Goal: Task Accomplishment & Management: Use online tool/utility

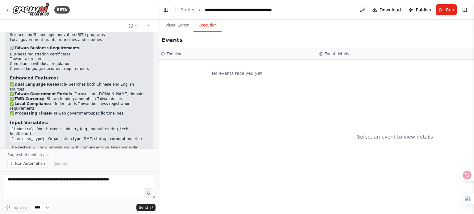
click at [203, 25] on button "Execution" at bounding box center [207, 25] width 28 height 13
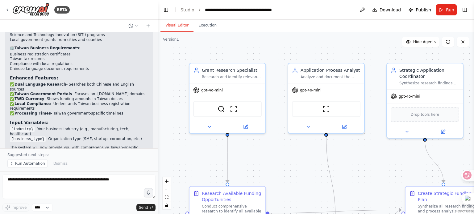
click at [177, 25] on button "Visual Editor" at bounding box center [176, 25] width 33 height 13
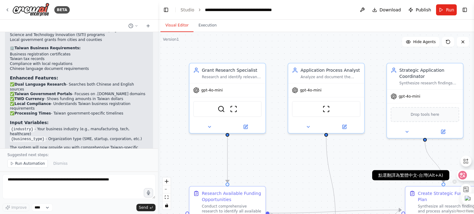
click at [464, 174] on icon at bounding box center [463, 176] width 6 height 6
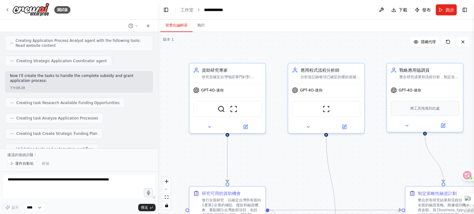
scroll to position [160, 0]
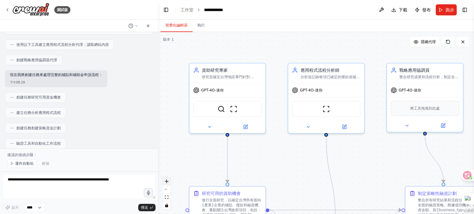
click at [165, 183] on icon "zoom in" at bounding box center [167, 182] width 4 height 4
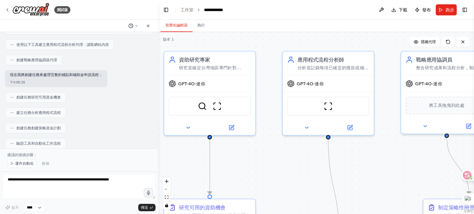
click at [136, 26] on icon at bounding box center [137, 26] width 4 height 4
click at [132, 111] on div at bounding box center [79, 107] width 158 height 214
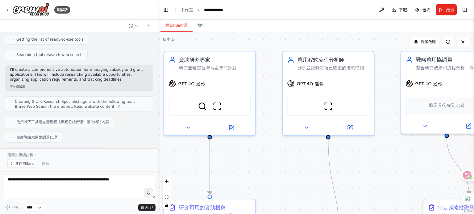
scroll to position [0, 0]
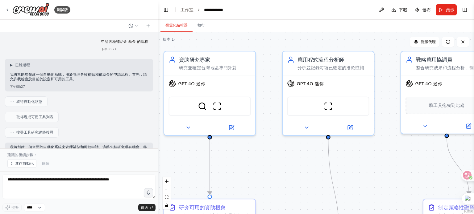
click at [24, 39] on div "申請各種補助金 基金 的流程 下午08:27" at bounding box center [79, 45] width 148 height 17
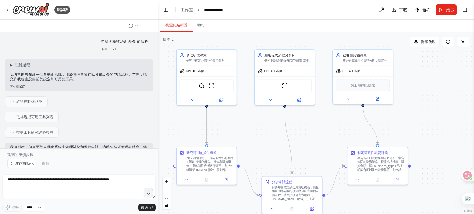
drag, startPoint x: 274, startPoint y: 143, endPoint x: 245, endPoint y: 127, distance: 32.3
click at [245, 127] on div ".deletable-edge-delete-btn { width: 20px; height: 20px; border: 0px solid #ffff…" at bounding box center [316, 123] width 316 height 182
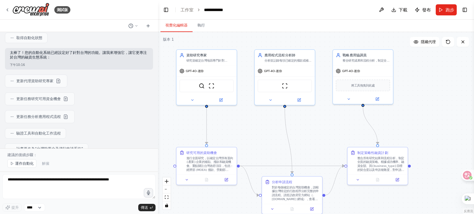
scroll to position [525, 0]
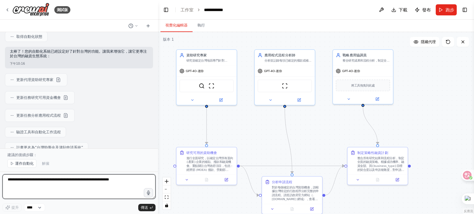
drag, startPoint x: 121, startPoint y: 185, endPoint x: 200, endPoint y: 193, distance: 79.4
click at [119, 185] on textarea at bounding box center [78, 187] width 153 height 25
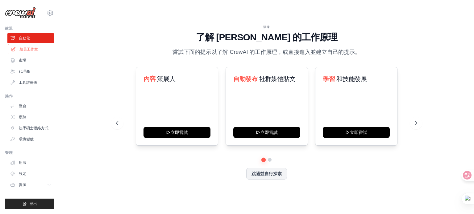
click at [28, 50] on font "船員工作室" at bounding box center [28, 49] width 19 height 4
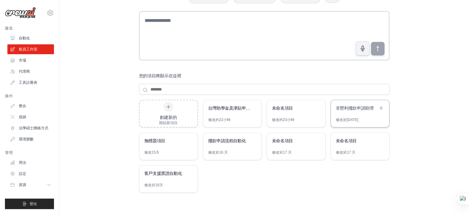
click at [355, 108] on font "非營利撥款申請助理" at bounding box center [355, 108] width 38 height 5
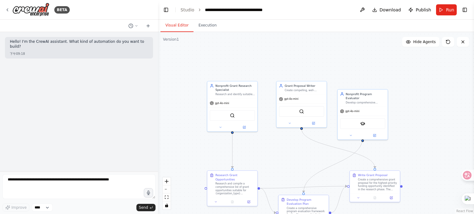
click at [294, 165] on div ".deletable-edge-delete-btn { width: 20px; height: 20px; border: 0px solid #ffff…" at bounding box center [316, 123] width 316 height 182
click at [448, 10] on span "Run" at bounding box center [450, 10] width 8 height 6
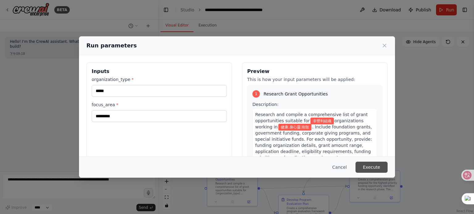
click at [374, 165] on button "Execute" at bounding box center [372, 167] width 32 height 11
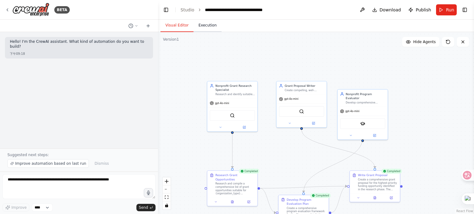
click at [208, 26] on button "Execution" at bounding box center [207, 25] width 28 height 13
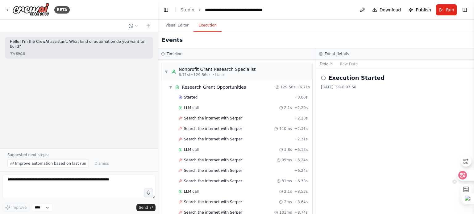
click at [462, 175] on icon at bounding box center [463, 176] width 6 height 6
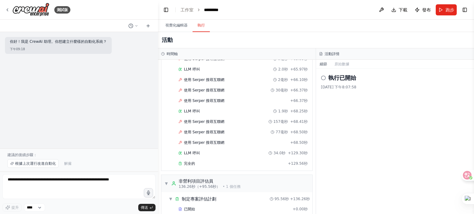
scroll to position [1018, 0]
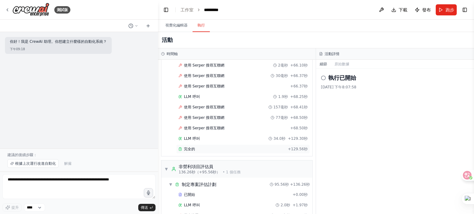
click at [191, 147] on font "完全的" at bounding box center [189, 149] width 11 height 4
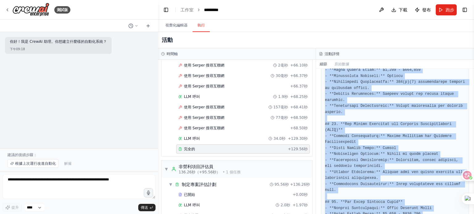
scroll to position [1030, 0]
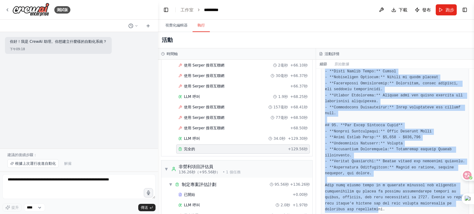
drag, startPoint x: 325, startPoint y: 107, endPoint x: 374, endPoint y: 229, distance: 131.2
click at [374, 214] on html "測試版 你好！我是 CrewAI 助理。你想建立什麼樣的自動化系統？ 下午09:18 建議的後續步驟： 根據上次運行改進自動化 解僱 提升 **** 傳送 T…" at bounding box center [237, 107] width 474 height 214
copy div "Research and compile a comprehensive list of grant opportunities suitable for {…"
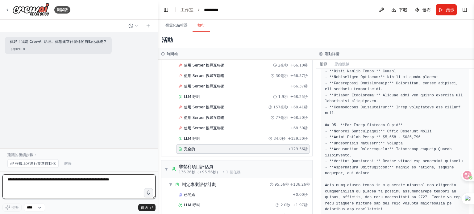
click at [27, 178] on textarea at bounding box center [78, 187] width 153 height 25
type textarea "*******"
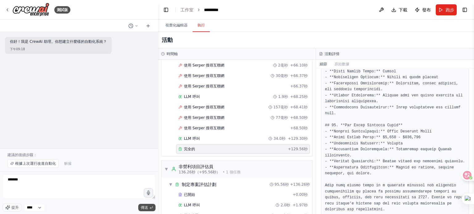
click at [143, 208] on font "傳送" at bounding box center [144, 208] width 7 height 4
click at [180, 26] on font "視覺化編輯器" at bounding box center [176, 25] width 22 height 4
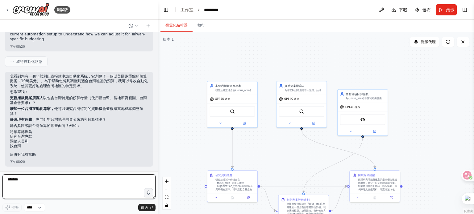
scroll to position [71, 0]
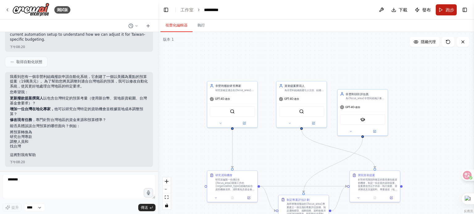
click at [450, 7] on span "跑步" at bounding box center [450, 10] width 9 height 6
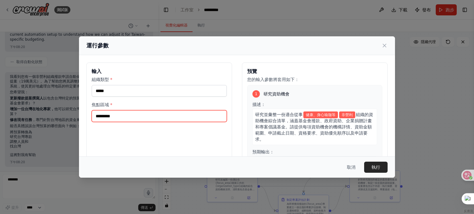
click at [140, 117] on input "*********" at bounding box center [159, 116] width 135 height 12
click at [96, 114] on input "*********" at bounding box center [159, 116] width 135 height 12
type input "**********"
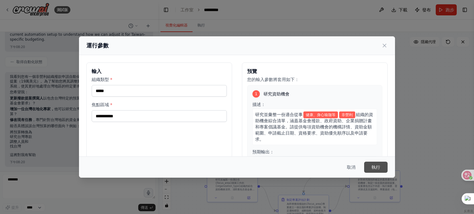
click at [381, 168] on button "執行" at bounding box center [375, 167] width 23 height 11
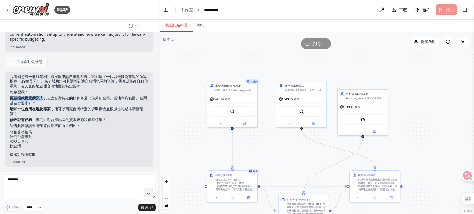
drag, startPoint x: 10, startPoint y: 98, endPoint x: 44, endPoint y: 100, distance: 34.0
click at [44, 100] on font "更新撥款提案撰寫人 以包含台灣特定的預算考量（使用新台幣、當地薪資範圍、台灣基金會要求）？" at bounding box center [78, 100] width 137 height 9
copy strong "更新撥款提案撰寫人"
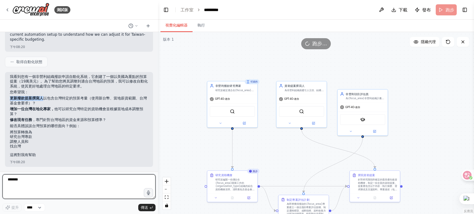
click at [30, 180] on textarea "*******" at bounding box center [78, 187] width 153 height 25
paste textarea "**"
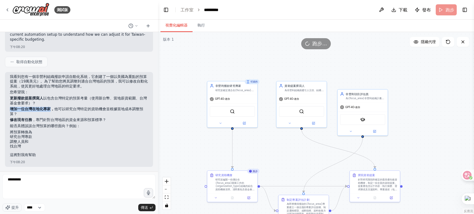
drag, startPoint x: 10, startPoint y: 109, endPoint x: 51, endPoint y: 109, distance: 40.4
click at [51, 109] on strong "增加一位台灣在地化專家，" at bounding box center [32, 109] width 44 height 4
copy strong "增加一位台灣在地化專家"
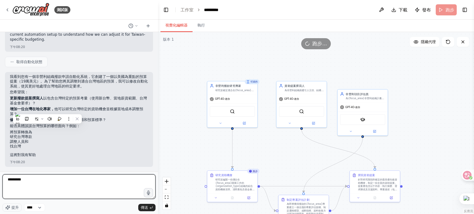
click at [63, 181] on textarea "*********" at bounding box center [78, 187] width 153 height 25
paste textarea "**********"
type textarea "**********"
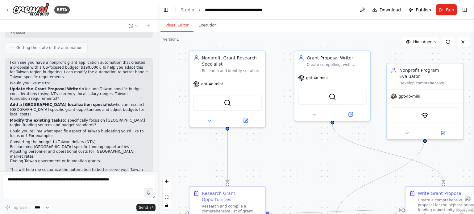
scroll to position [100, 0]
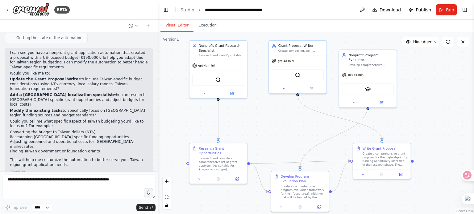
drag, startPoint x: 279, startPoint y: 128, endPoint x: 258, endPoint y: 98, distance: 37.1
click at [258, 98] on div ".deletable-edge-delete-btn { width: 20px; height: 20px; border: 0px solid #ffff…" at bounding box center [316, 123] width 316 height 182
click at [464, 174] on icon at bounding box center [462, 175] width 5 height 5
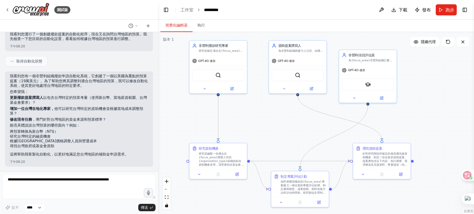
scroll to position [66, 0]
drag, startPoint x: 10, startPoint y: 132, endPoint x: 46, endPoint y: 150, distance: 40.2
click at [72, 145] on div "我看到您有一個非營利組織撥款申請自動化系統，它創建了一個以美國為重點的預算提案（19萬美元）。為了幫助您將其調整到適合台灣地區的預算，我可以修改自動化系統，使…" at bounding box center [79, 119] width 148 height 95
copy ul "將預算轉換為新台幣（NT$） 研究台灣特定的融資機會 根據台灣市場價格調整人員與營運成本 尋找台灣政府或基金會資助"
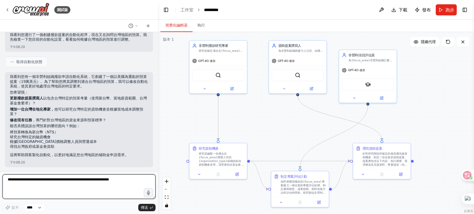
click at [26, 175] on textarea at bounding box center [78, 187] width 153 height 25
paste textarea "**********"
type textarea "**********"
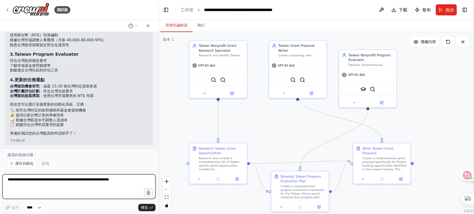
scroll to position [580, 0]
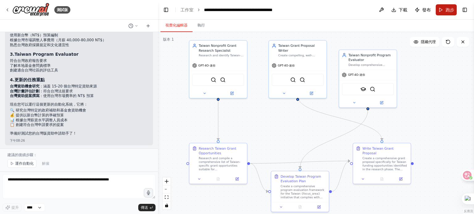
click at [451, 7] on font "跑步" at bounding box center [450, 9] width 9 height 5
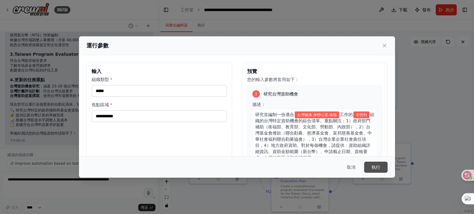
click at [381, 168] on button "執行" at bounding box center [375, 167] width 23 height 11
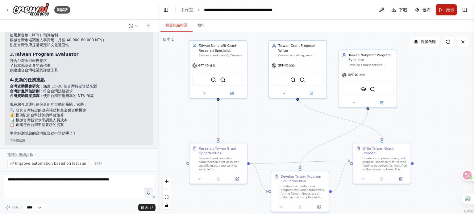
click at [448, 10] on font "跑步" at bounding box center [450, 9] width 9 height 5
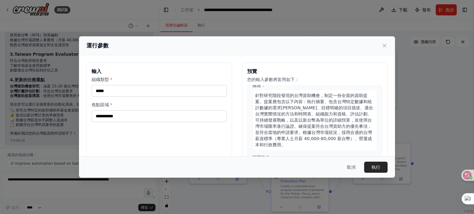
scroll to position [260, 0]
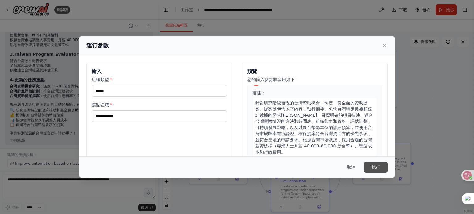
click at [374, 167] on font "執行" at bounding box center [376, 167] width 9 height 5
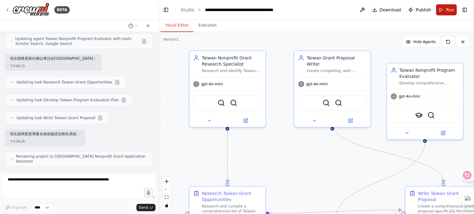
click at [447, 10] on span "Run" at bounding box center [450, 10] width 8 height 6
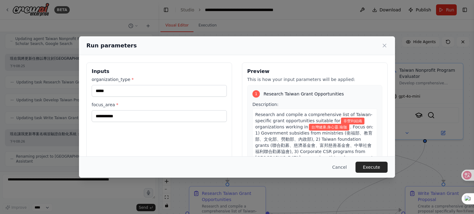
scroll to position [31, 0]
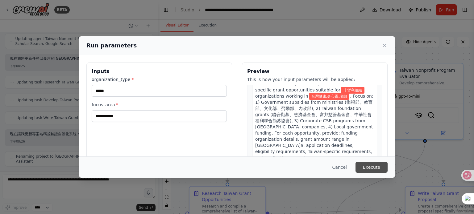
click at [373, 168] on button "Execute" at bounding box center [372, 167] width 32 height 11
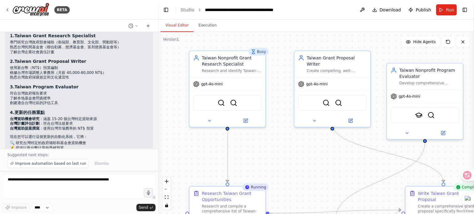
scroll to position [616, 0]
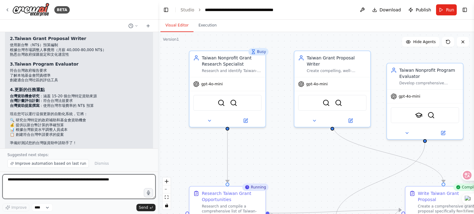
click at [44, 179] on textarea at bounding box center [78, 187] width 153 height 25
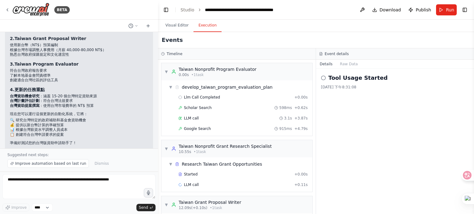
click at [204, 26] on button "Execution" at bounding box center [207, 25] width 28 height 13
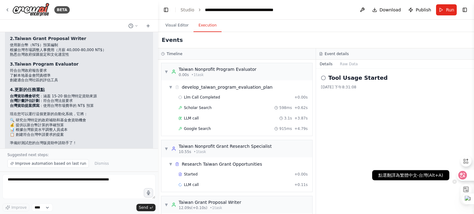
click at [465, 176] on icon at bounding box center [463, 176] width 6 height 6
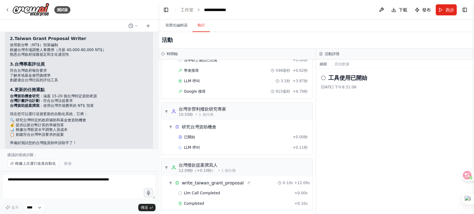
scroll to position [40, 0]
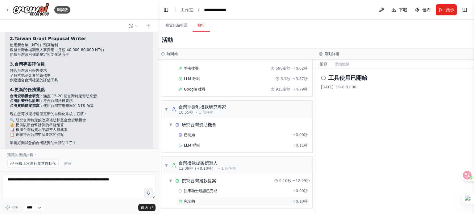
click at [190, 201] on font "完全的" at bounding box center [189, 202] width 11 height 4
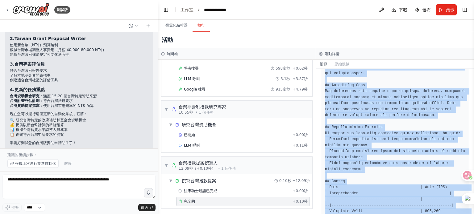
scroll to position [567, 0]
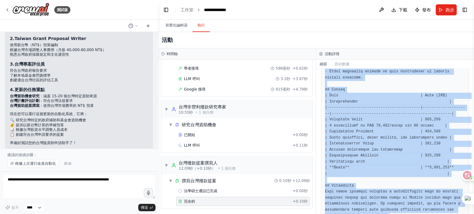
drag, startPoint x: 323, startPoint y: 111, endPoint x: 449, endPoint y: 214, distance: 163.1
click at [449, 214] on div "完全的 [DATE] 下午8:31:20 描述 Create a comprehensive grant proposal specifically for …" at bounding box center [395, 142] width 158 height 146
copy pre "# Comprehensive Grant Proposal for Taiwan Health, Mindfulness, and Yoga Initiat…"
click at [175, 24] on font "視覺化編輯器" at bounding box center [176, 25] width 22 height 4
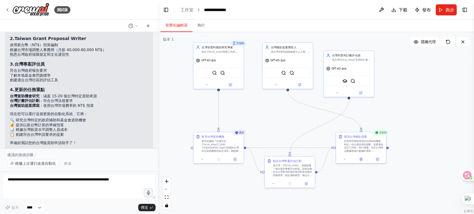
drag, startPoint x: 317, startPoint y: 166, endPoint x: 269, endPoint y: 118, distance: 68.1
click at [269, 118] on div ".deletable-edge-delete-btn { width: 20px; height: 20px; border: 0px solid #ffff…" at bounding box center [316, 123] width 316 height 182
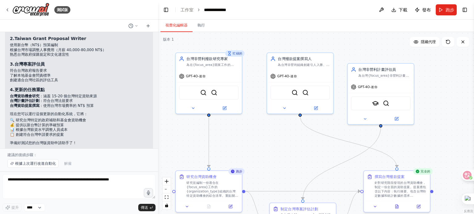
drag, startPoint x: 290, startPoint y: 104, endPoint x: 300, endPoint y: 148, distance: 44.9
click at [300, 148] on div ".deletable-edge-delete-btn { width: 20px; height: 20px; border: 0px solid #ffff…" at bounding box center [316, 123] width 316 height 182
click at [289, 164] on div ".deletable-edge-delete-btn { width: 20px; height: 20px; border: 0px solid #ffff…" at bounding box center [316, 123] width 316 height 182
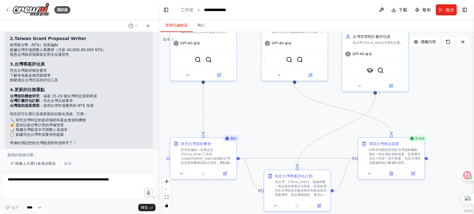
drag, startPoint x: 313, startPoint y: 152, endPoint x: 308, endPoint y: 119, distance: 32.8
click at [308, 119] on div ".deletable-edge-delete-btn { width: 20px; height: 20px; border: 0px solid #ffff…" at bounding box center [316, 123] width 316 height 182
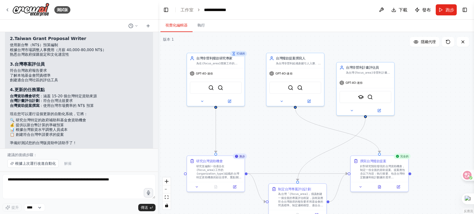
drag, startPoint x: 308, startPoint y: 122, endPoint x: 306, endPoint y: 141, distance: 19.6
click at [306, 141] on div ".deletable-edge-delete-btn { width: 20px; height: 20px; border: 0px solid #ffff…" at bounding box center [316, 123] width 316 height 182
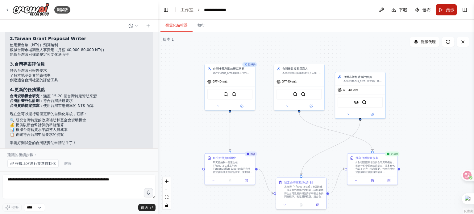
click at [447, 8] on font "跑步" at bounding box center [450, 9] width 9 height 5
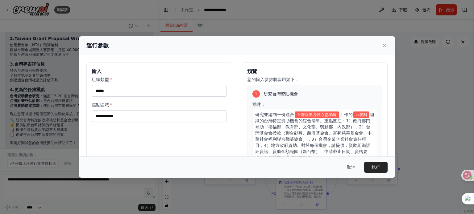
scroll to position [0, 0]
click at [376, 167] on font "執行" at bounding box center [376, 167] width 9 height 5
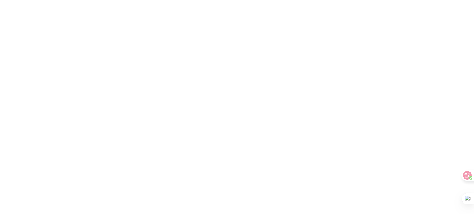
click at [264, 0] on html at bounding box center [237, 0] width 474 height 0
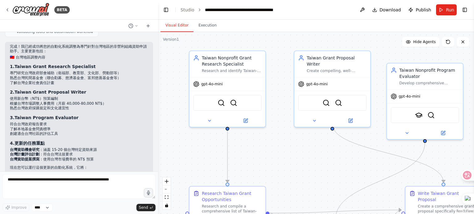
scroll to position [593, 0]
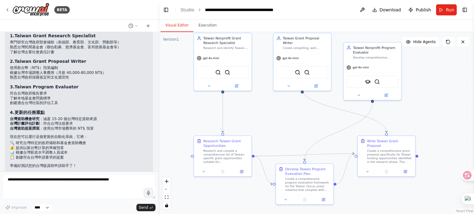
drag, startPoint x: 296, startPoint y: 160, endPoint x: 300, endPoint y: 123, distance: 37.6
click at [300, 123] on div ".deletable-edge-delete-btn { width: 20px; height: 20px; border: 0px solid #ffff…" at bounding box center [316, 123] width 316 height 182
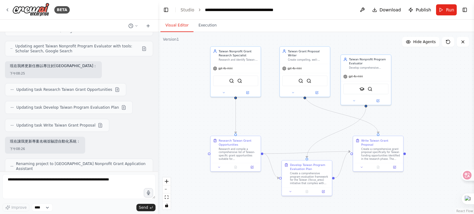
scroll to position [408, 0]
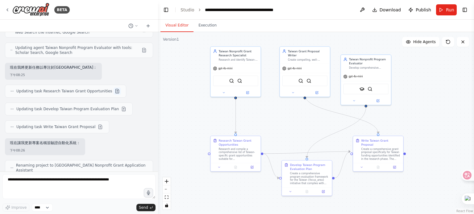
click at [114, 88] on button at bounding box center [117, 91] width 7 height 7
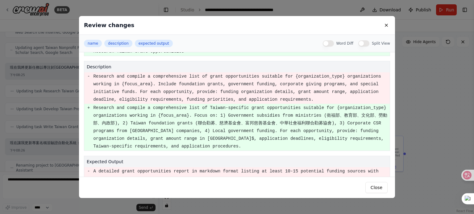
scroll to position [0, 0]
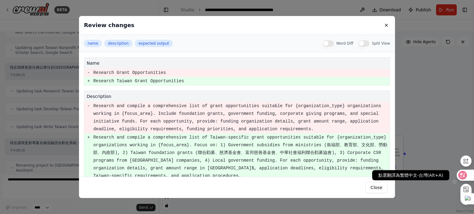
click at [462, 176] on icon at bounding box center [462, 175] width 5 height 5
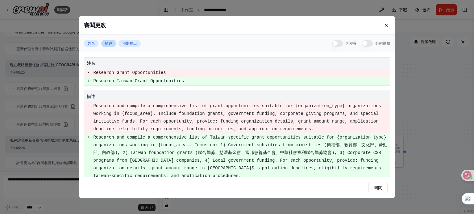
click at [105, 43] on font "描述" at bounding box center [108, 43] width 7 height 4
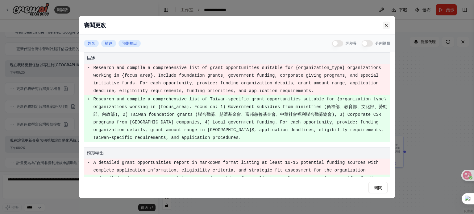
click at [389, 25] on button at bounding box center [386, 25] width 7 height 7
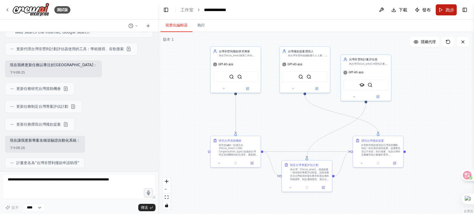
click at [448, 10] on font "跑步" at bounding box center [450, 9] width 9 height 5
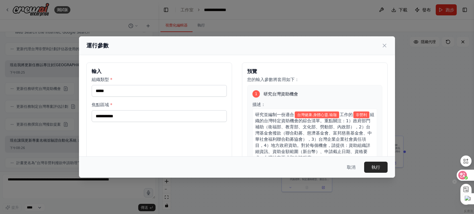
click at [465, 174] on icon at bounding box center [462, 175] width 5 height 5
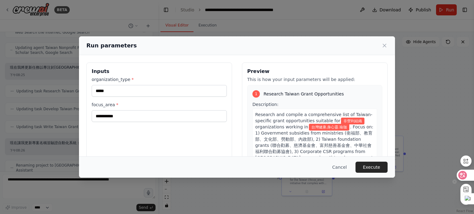
click at [464, 175] on icon at bounding box center [462, 175] width 5 height 5
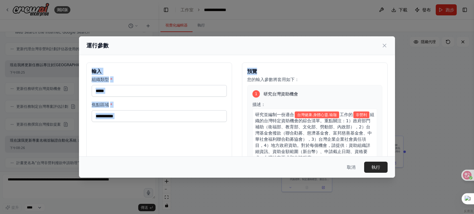
drag, startPoint x: 347, startPoint y: 46, endPoint x: 278, endPoint y: 66, distance: 71.7
click at [278, 66] on div "**********" at bounding box center [237, 107] width 316 height 142
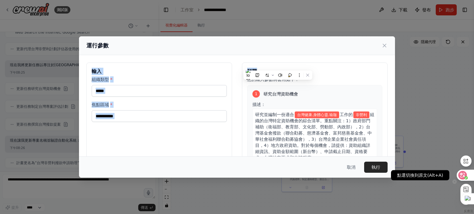
click at [460, 174] on icon at bounding box center [462, 175] width 5 height 5
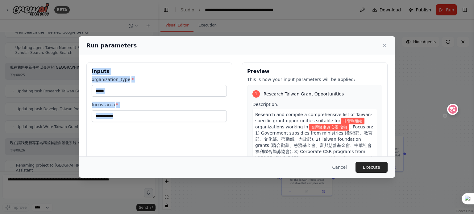
drag, startPoint x: 463, startPoint y: 175, endPoint x: 453, endPoint y: 110, distance: 66.2
click at [453, 110] on icon at bounding box center [453, 109] width 6 height 6
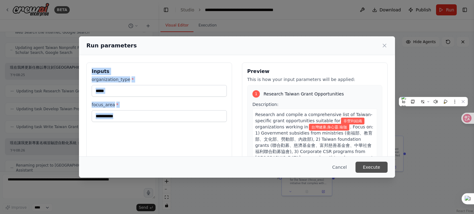
click at [375, 167] on button "Execute" at bounding box center [372, 167] width 32 height 11
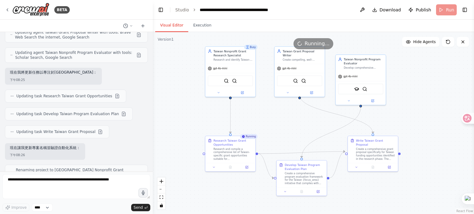
drag, startPoint x: 156, startPoint y: 119, endPoint x: 153, endPoint y: 101, distance: 18.7
click at [153, 101] on div "BETA Hello! I'm the CrewAI assistant. What kind of automation do you want to bu…" at bounding box center [237, 107] width 474 height 214
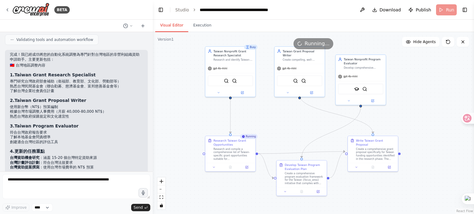
scroll to position [593, 0]
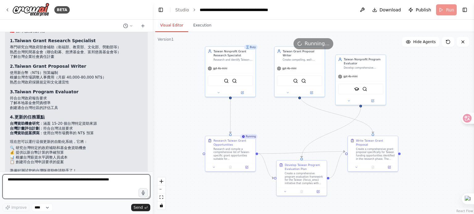
click at [18, 183] on textarea at bounding box center [76, 187] width 148 height 25
click at [28, 182] on textarea at bounding box center [76, 187] width 148 height 25
paste textarea "**********"
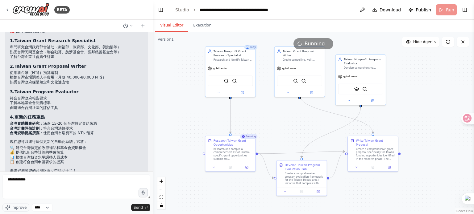
click at [133, 156] on li "📊 根據台灣薪資水平調整人員成本" at bounding box center [76, 158] width 133 height 5
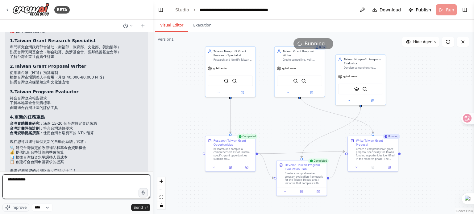
drag, startPoint x: 31, startPoint y: 180, endPoint x: 4, endPoint y: 181, distance: 27.2
click at [0, 181] on div "BETA Hello! I'm the CrewAI assistant. What kind of automation do you want to bu…" at bounding box center [76, 107] width 153 height 214
paste textarea "**********"
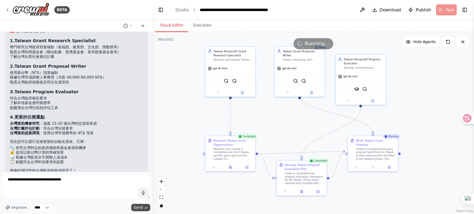
click at [138, 208] on span "Send" at bounding box center [138, 208] width 9 height 5
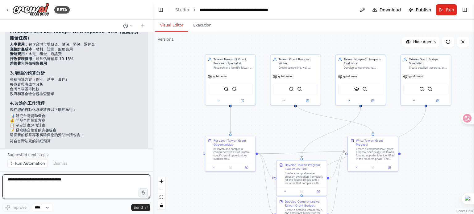
scroll to position [1052, 0]
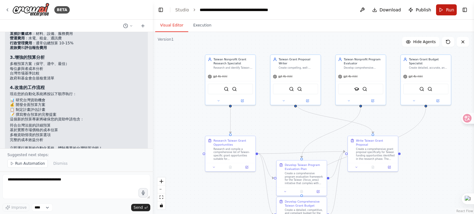
click at [453, 10] on span "Run" at bounding box center [450, 10] width 8 height 6
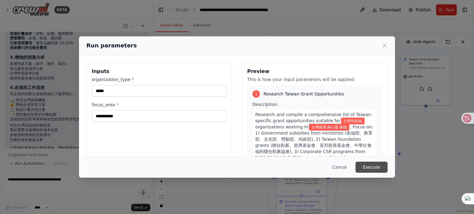
click at [372, 166] on button "Execute" at bounding box center [372, 167] width 32 height 11
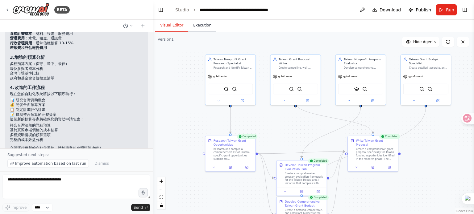
click at [201, 25] on button "Execution" at bounding box center [202, 25] width 28 height 13
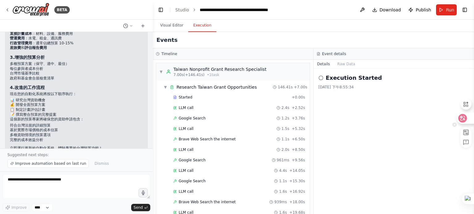
click at [463, 118] on icon at bounding box center [462, 118] width 5 height 5
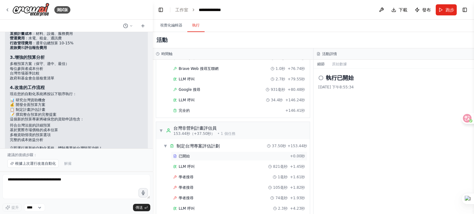
scroll to position [525, 0]
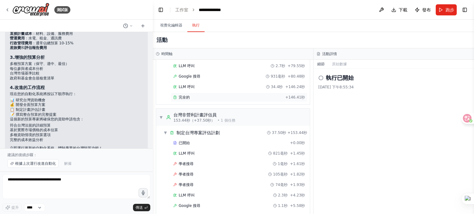
click at [187, 95] on font "完全的" at bounding box center [184, 97] width 11 height 4
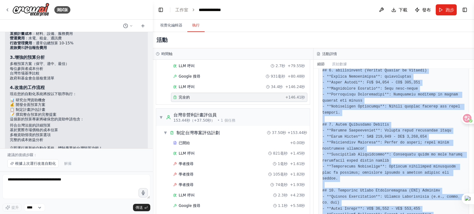
scroll to position [597, 0]
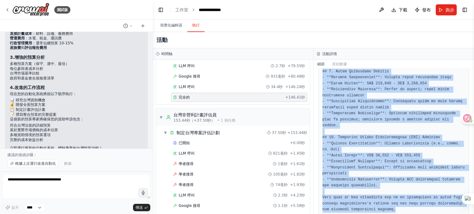
drag, startPoint x: 326, startPoint y: 96, endPoint x: 401, endPoint y: 229, distance: 152.5
click at [401, 214] on html "測試版 Hello! I'm the CrewAI assistant. What kind of automation do you want to bui…" at bounding box center [237, 107] width 474 height 214
copy div "lo Ipsumdol sit ametcon a elitseddoeius temp in Utlabo-etdolore magna aliquaeni…"
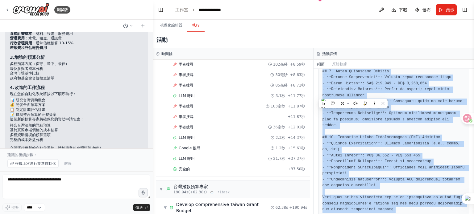
scroll to position [710, 0]
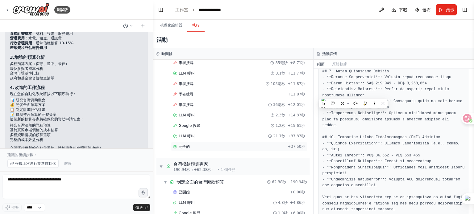
click at [187, 145] on font "完全的" at bounding box center [184, 147] width 11 height 4
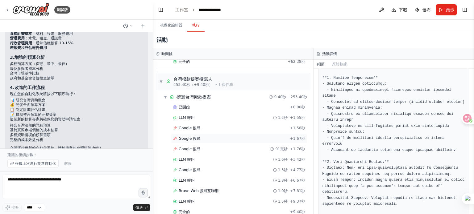
scroll to position [904, 0]
click at [185, 210] on font "完全的" at bounding box center [184, 212] width 11 height 4
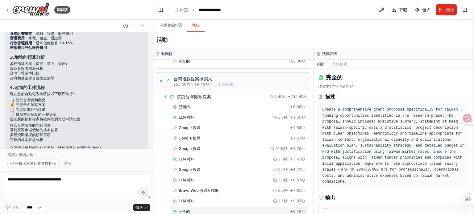
scroll to position [0, 0]
click at [213, 105] on div "已開始" at bounding box center [230, 107] width 114 height 5
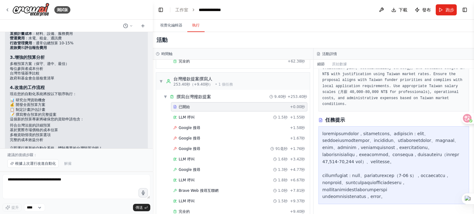
scroll to position [93, 0]
click at [201, 210] on div "完全的" at bounding box center [230, 212] width 114 height 5
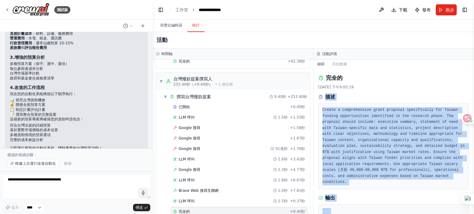
scroll to position [37, 0]
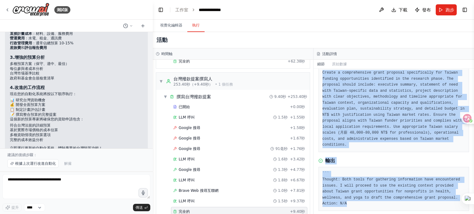
drag, startPoint x: 325, startPoint y: 96, endPoint x: 373, endPoint y: 229, distance: 141.2
click at [373, 214] on html "測試版 Hello! I'm the CrewAI assistant. What kind of automation do you want to bui…" at bounding box center [237, 107] width 474 height 214
click at [407, 157] on div "輸出" at bounding box center [393, 160] width 151 height 7
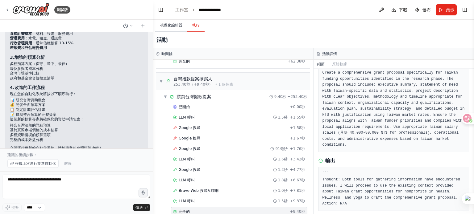
click at [177, 25] on font "視覺化編輯器" at bounding box center [171, 25] width 22 height 4
click at [196, 26] on font "執行" at bounding box center [195, 25] width 7 height 4
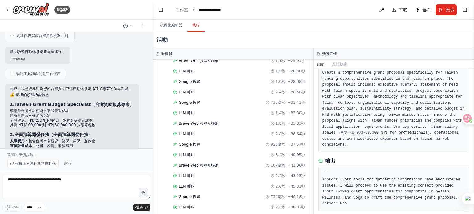
scroll to position [922, 0]
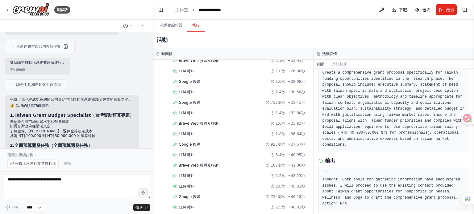
click at [64, 113] on strong "Taiwan Grant Budget Specialist（台灣資助預算專家）" at bounding box center [74, 115] width 119 height 5
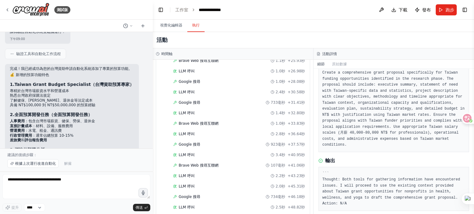
click at [61, 89] on li "專精於台灣市場薪資水平和營運成本" at bounding box center [72, 91] width 124 height 5
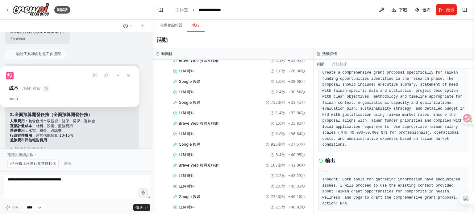
click at [123, 73] on h2 "💰 新增的預算功能特色" at bounding box center [72, 75] width 124 height 5
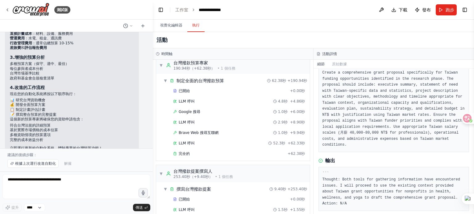
scroll to position [780, 0]
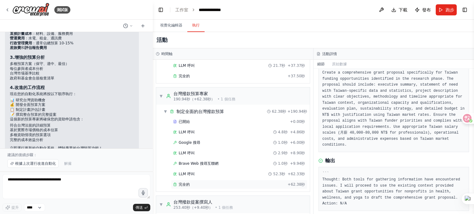
click at [186, 183] on font "完全的" at bounding box center [184, 185] width 11 height 4
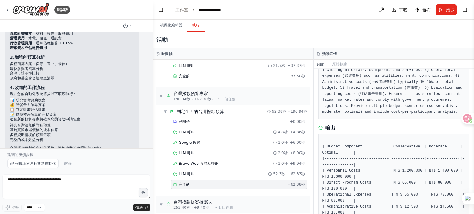
scroll to position [93, 0]
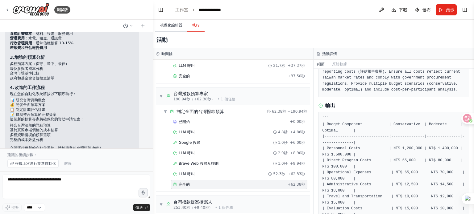
click at [170, 26] on font "視覺化編輯器" at bounding box center [171, 25] width 22 height 4
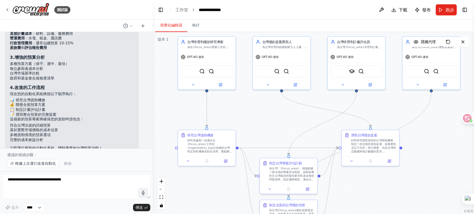
click at [169, 27] on font "視覺化編輯器" at bounding box center [171, 25] width 22 height 4
click at [464, 42] on icon at bounding box center [462, 42] width 5 height 5
click at [464, 41] on icon at bounding box center [462, 42] width 5 height 5
click at [462, 41] on icon at bounding box center [462, 42] width 5 height 5
drag, startPoint x: 464, startPoint y: 41, endPoint x: 466, endPoint y: 64, distance: 23.2
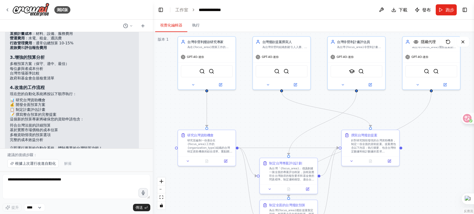
click at [466, 64] on div "版本 1 Show Tools 隱藏代理 .deletable-edge-delete-btn { width: 20px; height: 20px; bo…" at bounding box center [313, 123] width 321 height 182
click at [439, 47] on font "為台灣{focus_area}撥款提案創建詳細、準確且具競爭力的新台幣預算，確保符合台灣政府採購規則、基金會要求以及人員、營運和專案成本的現實市場定價。" at bounding box center [434, 53] width 45 height 18
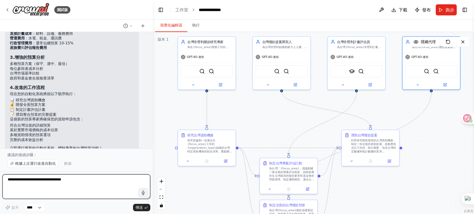
click at [10, 181] on textarea "**********" at bounding box center [76, 187] width 148 height 25
paste textarea "**********"
type textarea "**********"
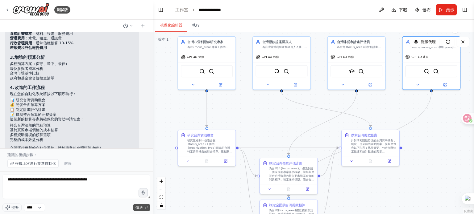
click at [141, 207] on font "傳送" at bounding box center [138, 208] width 7 height 4
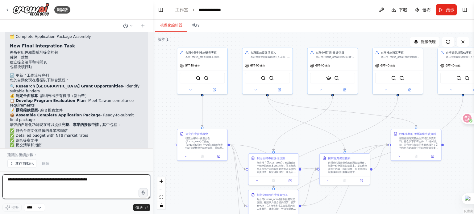
scroll to position [1532, 0]
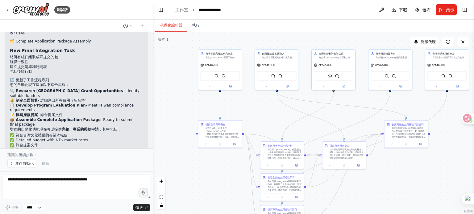
click at [449, 10] on font "跑步" at bounding box center [450, 9] width 9 height 5
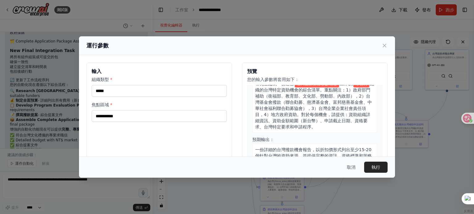
scroll to position [31, 0]
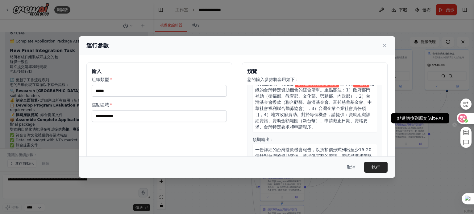
click at [462, 117] on icon at bounding box center [462, 118] width 5 height 5
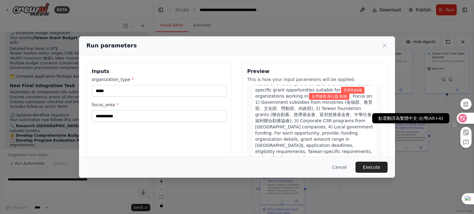
scroll to position [1557, 0]
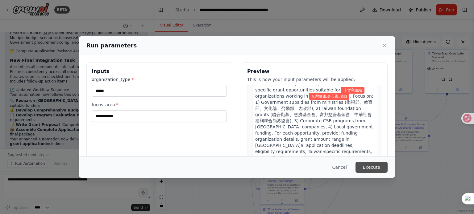
click at [370, 168] on button "Execute" at bounding box center [372, 167] width 32 height 11
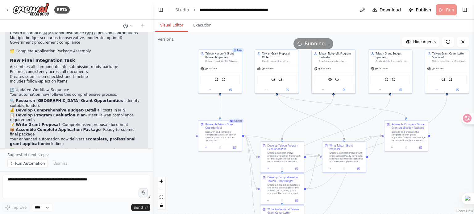
scroll to position [1566, 0]
